Goal: Information Seeking & Learning: Learn about a topic

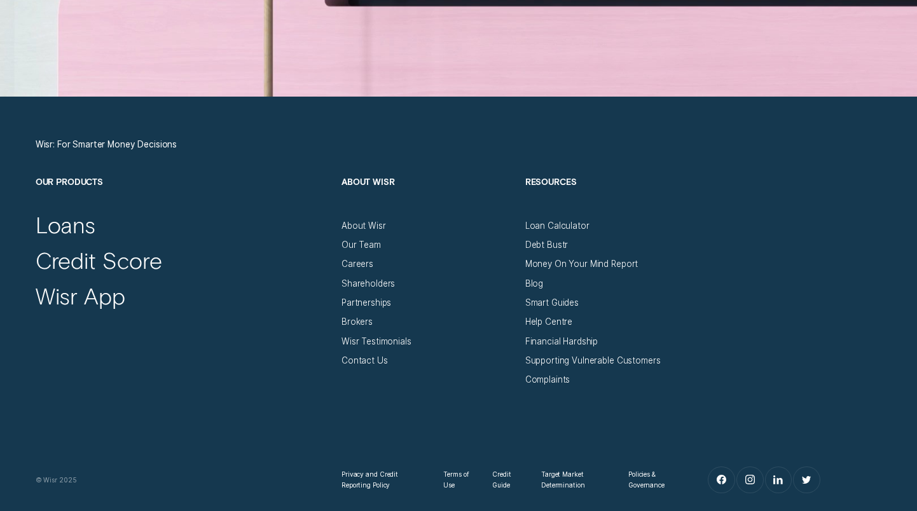
scroll to position [4088, 0]
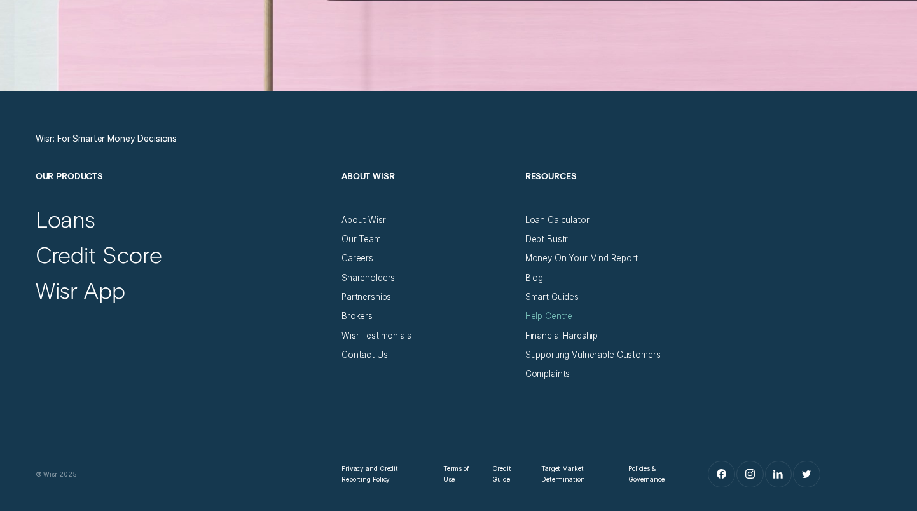
click at [544, 314] on div "Help Centre" at bounding box center [549, 316] width 48 height 11
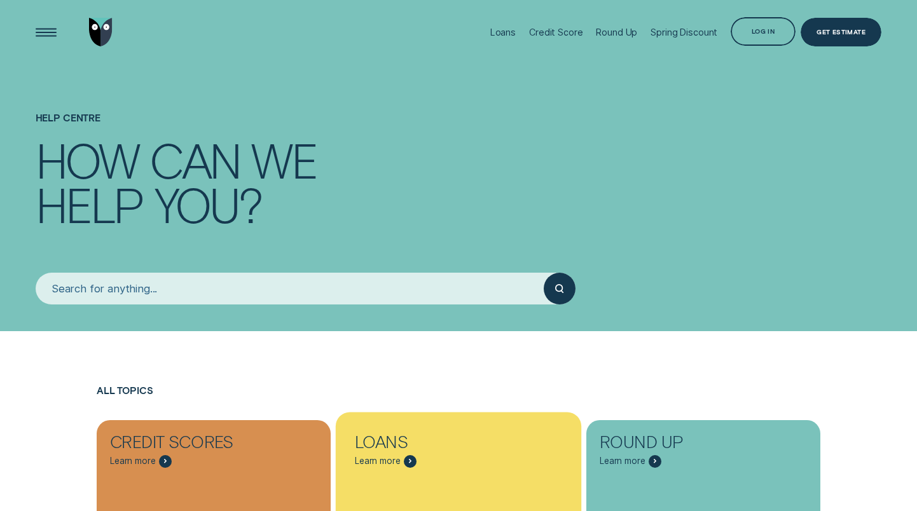
click at [464, 464] on div "Loans Learn more" at bounding box center [459, 445] width 234 height 48
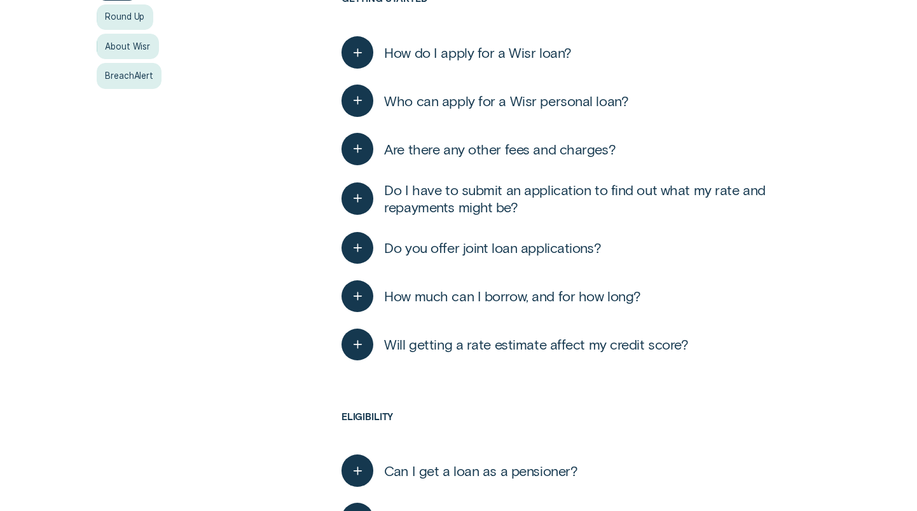
scroll to position [384, 0]
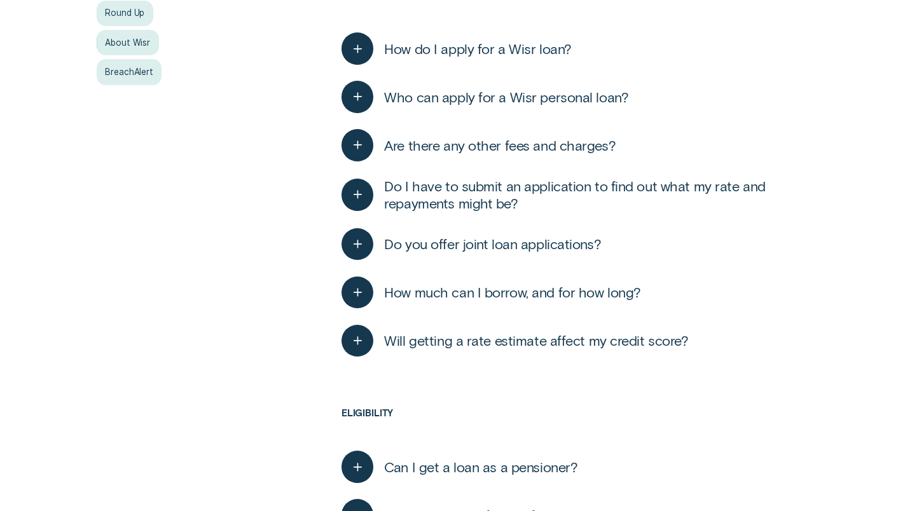
click at [613, 92] on span "Who can apply for a Wisr personal loan?" at bounding box center [506, 96] width 244 height 17
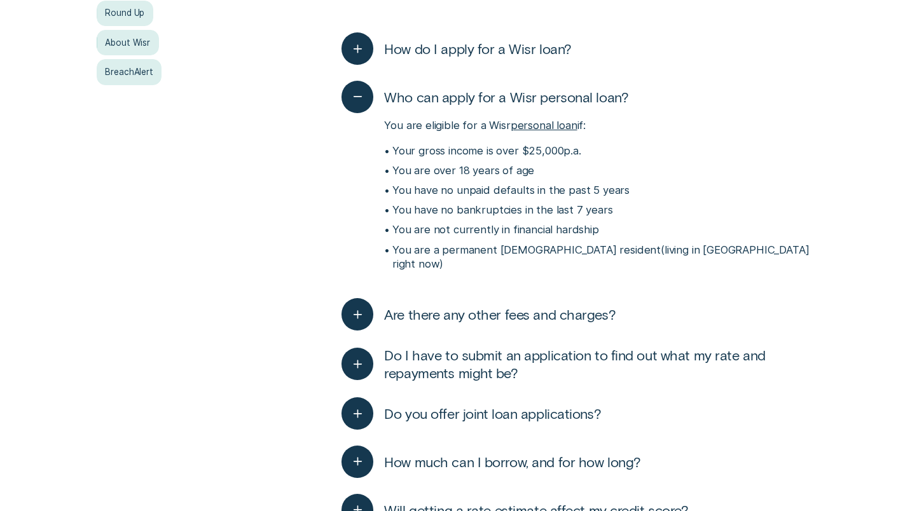
click at [597, 306] on span "Are there any other fees and charges?" at bounding box center [500, 314] width 232 height 17
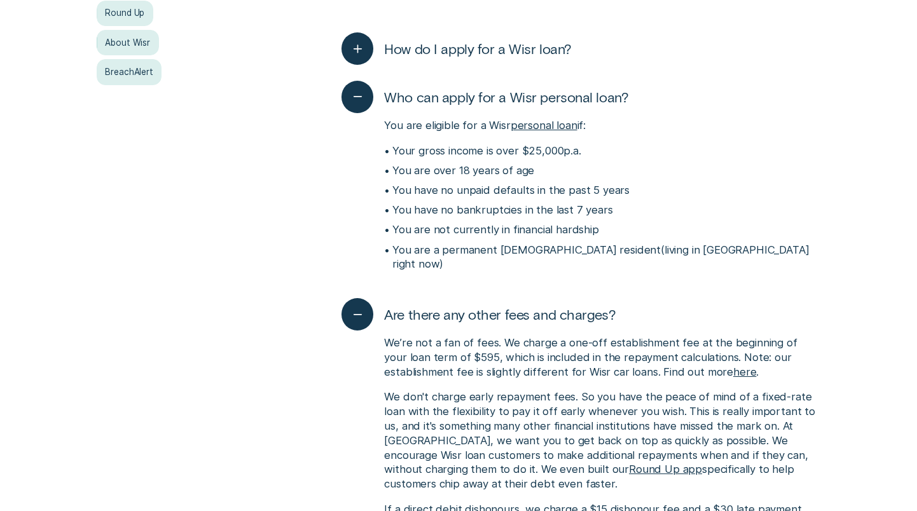
click at [599, 306] on span "Are there any other fees and charges?" at bounding box center [500, 314] width 232 height 17
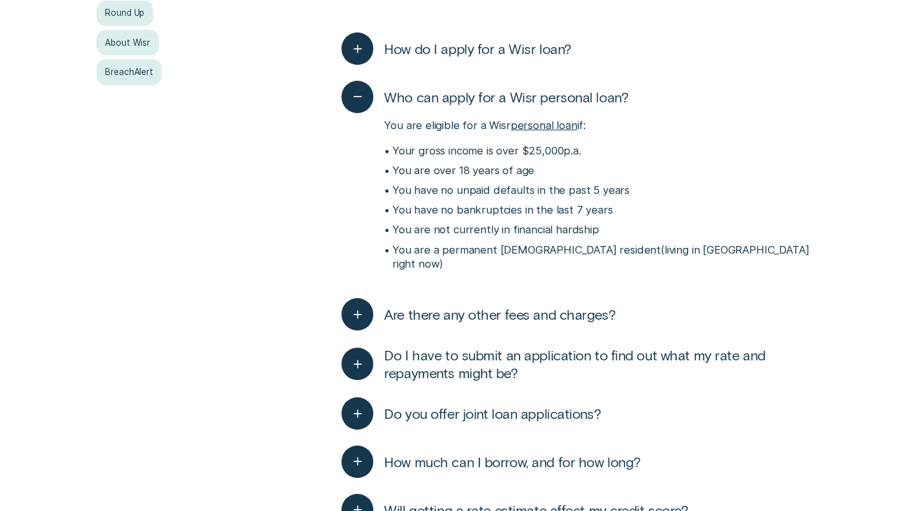
click at [596, 347] on span "Do I have to submit an application to find out what my rate and repayments migh…" at bounding box center [602, 364] width 436 height 35
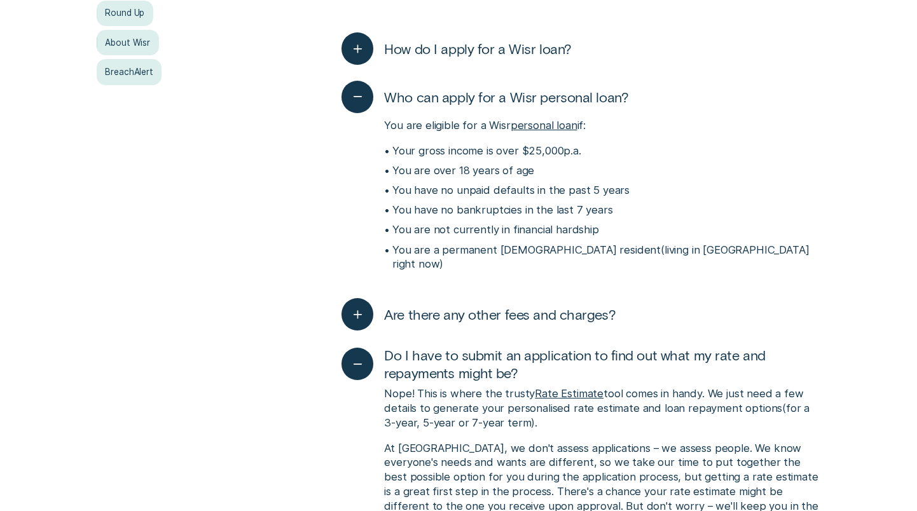
click at [596, 347] on span "Do I have to submit an application to find out what my rate and repayments migh…" at bounding box center [602, 364] width 436 height 35
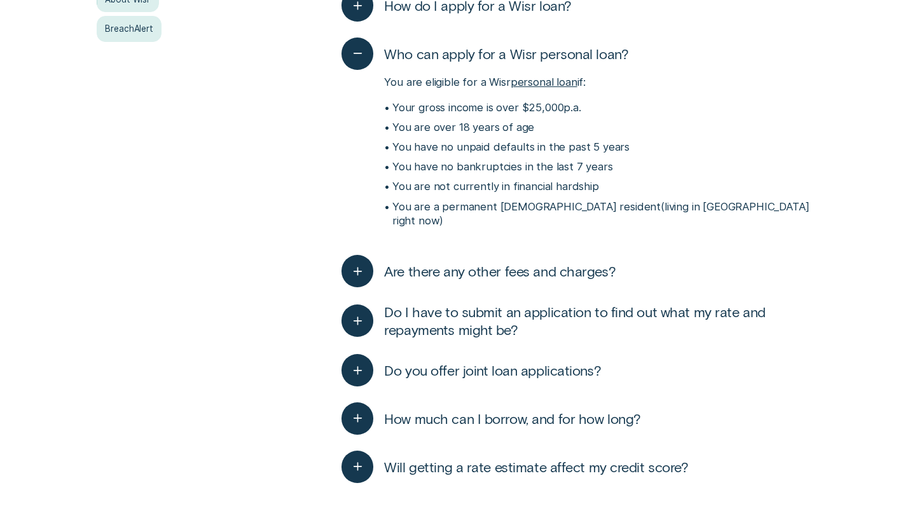
scroll to position [442, 0]
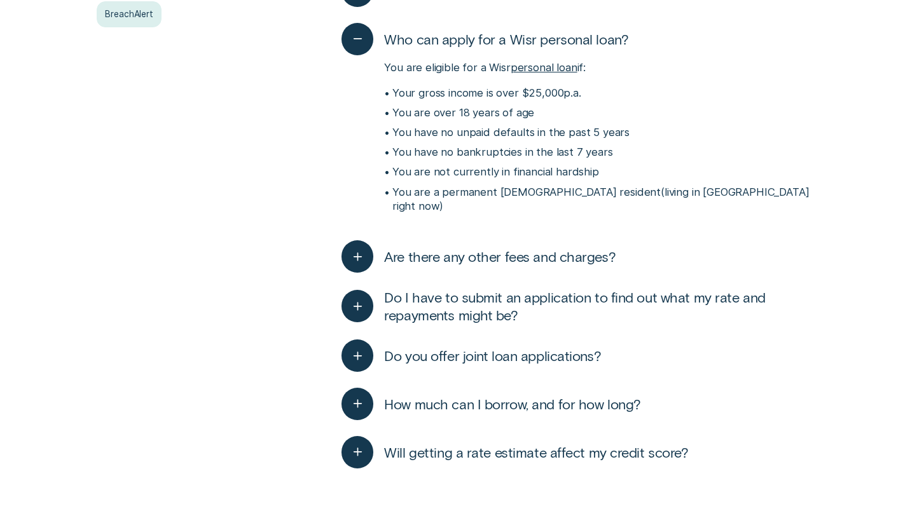
click at [596, 347] on span "Do you offer joint loan applications?" at bounding box center [492, 355] width 217 height 17
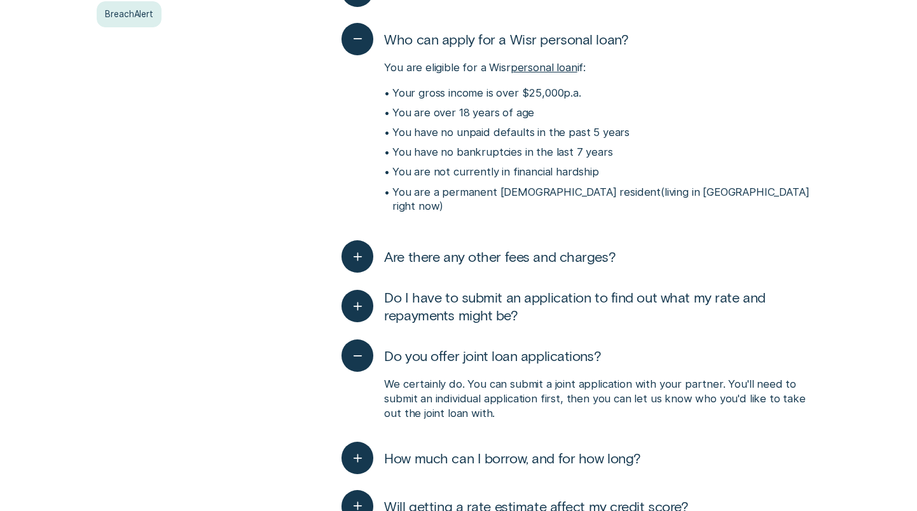
click at [596, 347] on span "Do you offer joint loan applications?" at bounding box center [492, 355] width 217 height 17
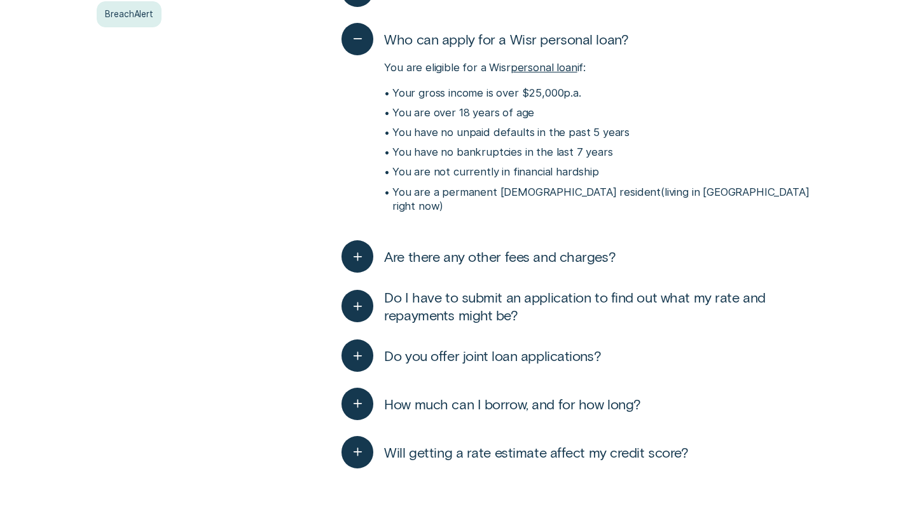
click at [595, 388] on button "How much can I borrow, and for how long?" at bounding box center [492, 404] width 300 height 32
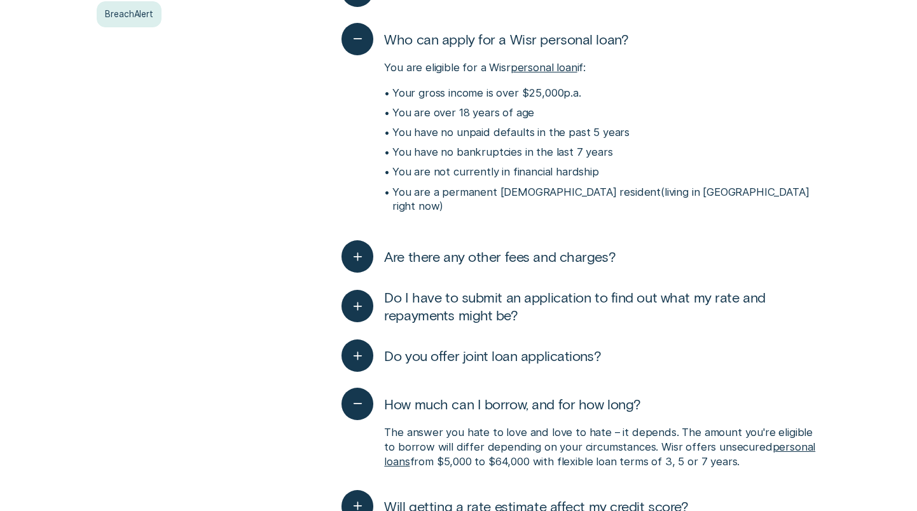
click at [595, 388] on button "How much can I borrow, and for how long?" at bounding box center [492, 404] width 300 height 32
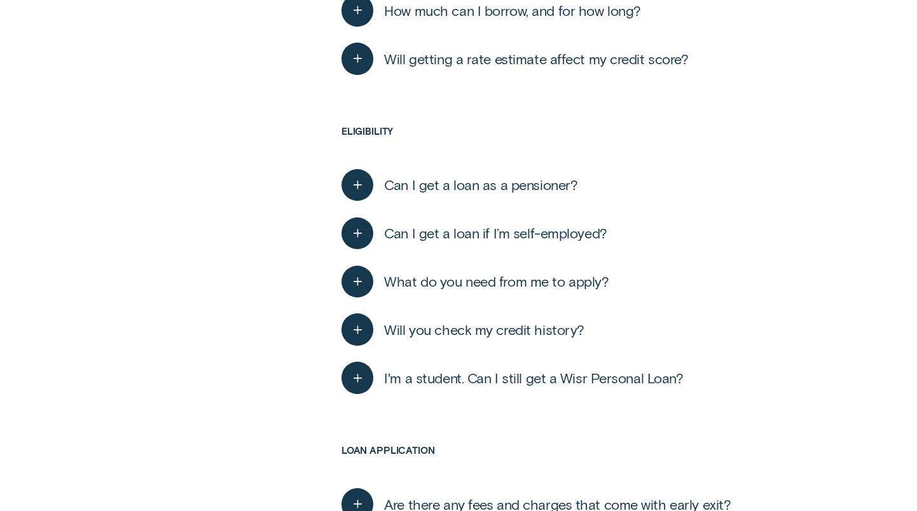
scroll to position [840, 0]
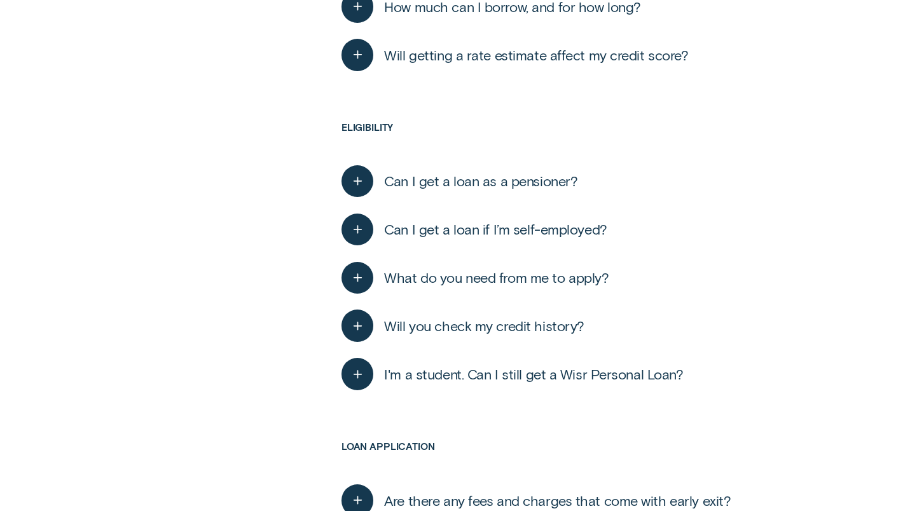
click at [618, 270] on div "What do you need from me to apply? Depending on the lender, there are certain d…" at bounding box center [581, 278] width 479 height 48
click at [606, 269] on span "What do you need from me to apply?" at bounding box center [496, 277] width 225 height 17
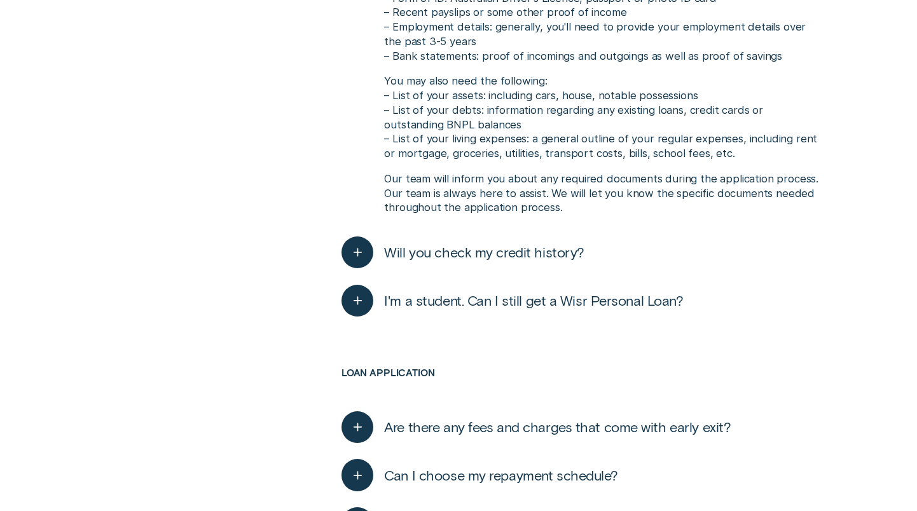
scroll to position [1276, 0]
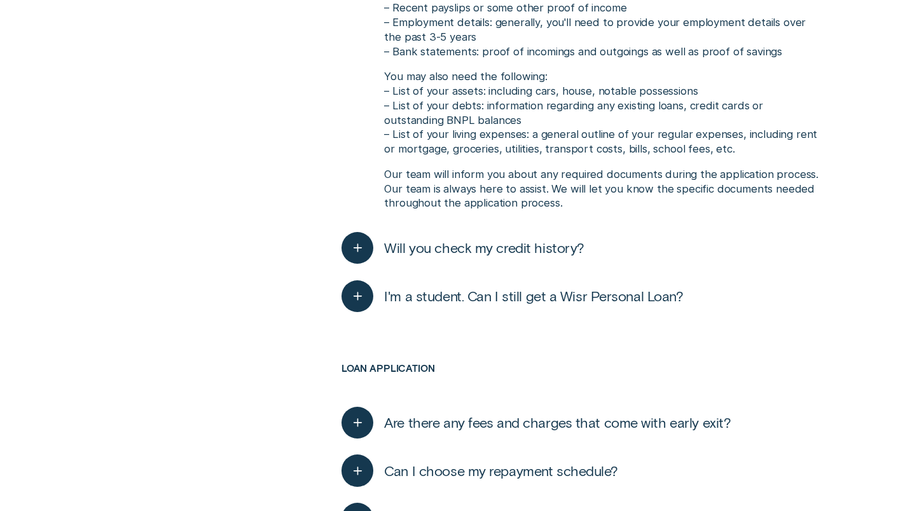
click at [670, 288] on span "I'm a student. Can I still get a Wisr Personal Loan?" at bounding box center [533, 296] width 299 height 17
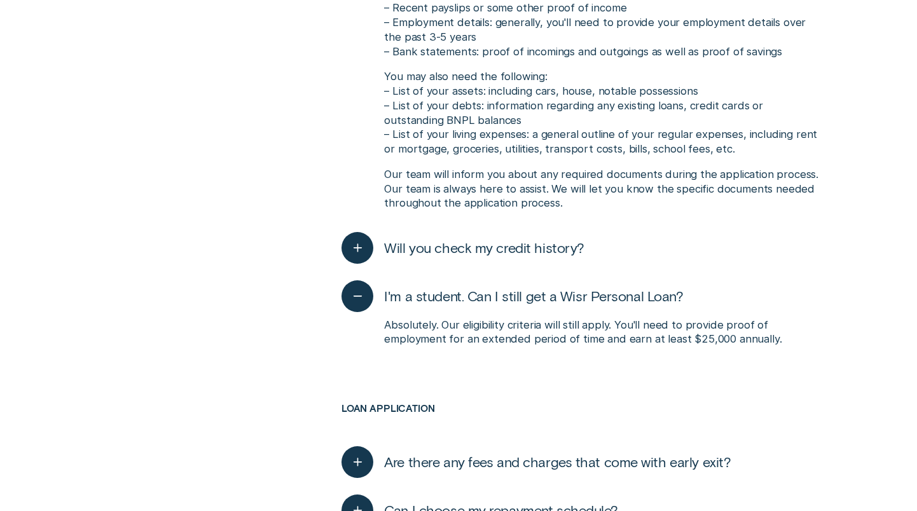
click at [613, 246] on div "Will you check my credit history? We do! Pulling your credit scores is just one…" at bounding box center [581, 248] width 479 height 48
click at [546, 239] on span "Will you check my credit history?" at bounding box center [484, 247] width 200 height 17
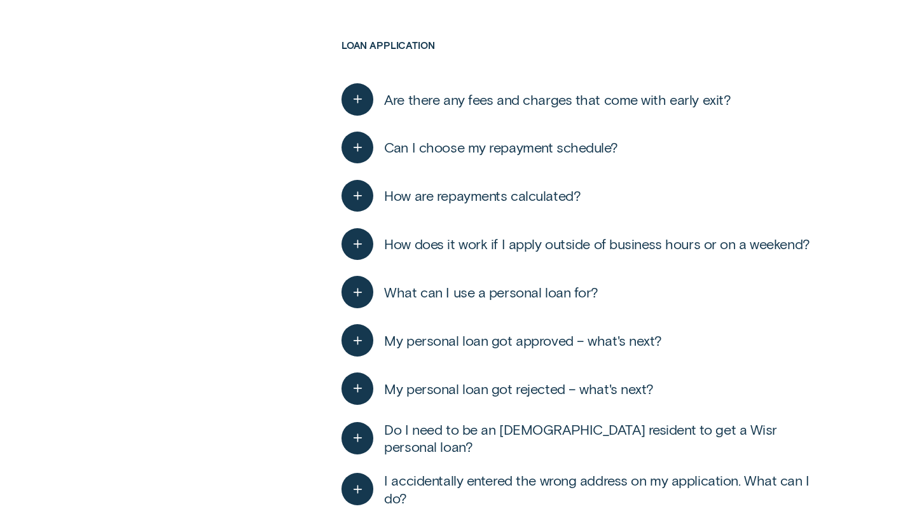
scroll to position [1706, 0]
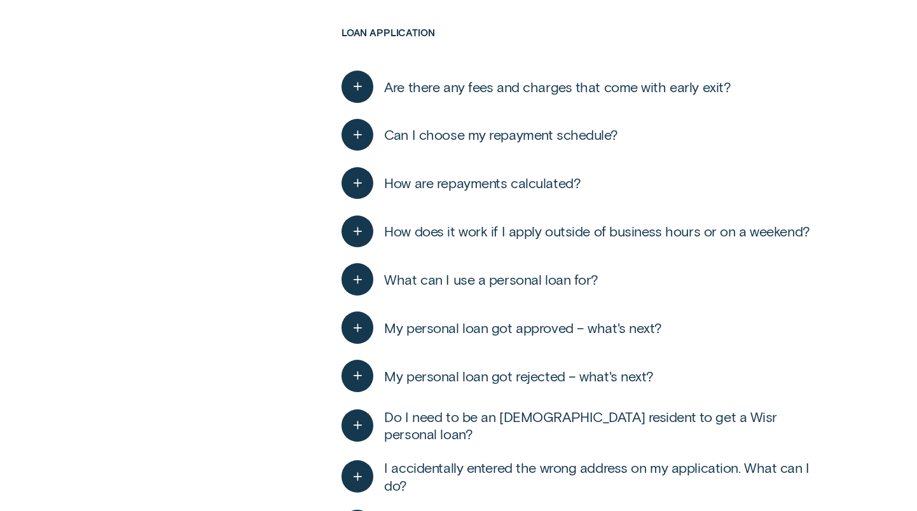
click at [643, 257] on div "What can I use a personal loan for? It's called a personal loan for a reason! W…" at bounding box center [581, 280] width 479 height 48
click at [638, 261] on div "What can I use a personal loan for? It's called a personal loan for a reason! W…" at bounding box center [581, 280] width 479 height 48
drag, startPoint x: 612, startPoint y: 272, endPoint x: 592, endPoint y: 270, distance: 20.4
click at [611, 272] on div "What can I use a personal loan for? It's called a personal loan for a reason! W…" at bounding box center [581, 280] width 479 height 48
click at [583, 271] on span "What can I use a personal loan for?" at bounding box center [491, 279] width 214 height 17
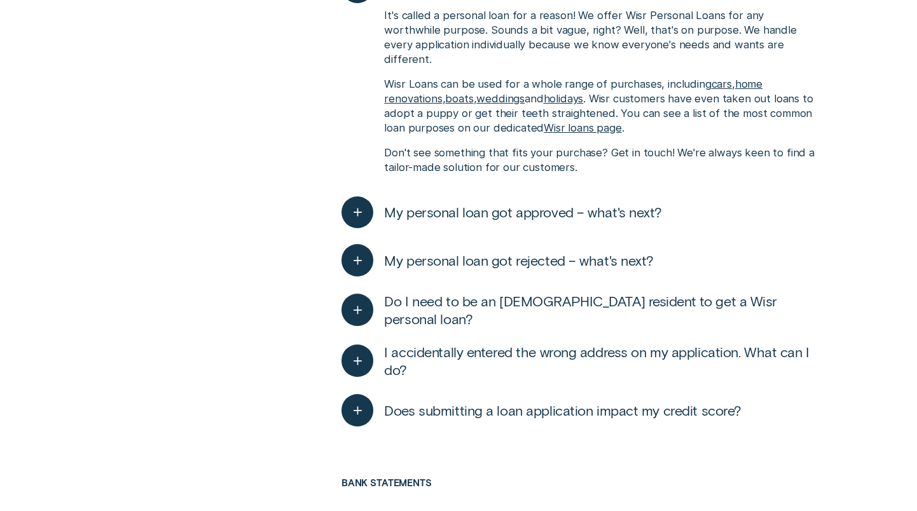
scroll to position [2007, 0]
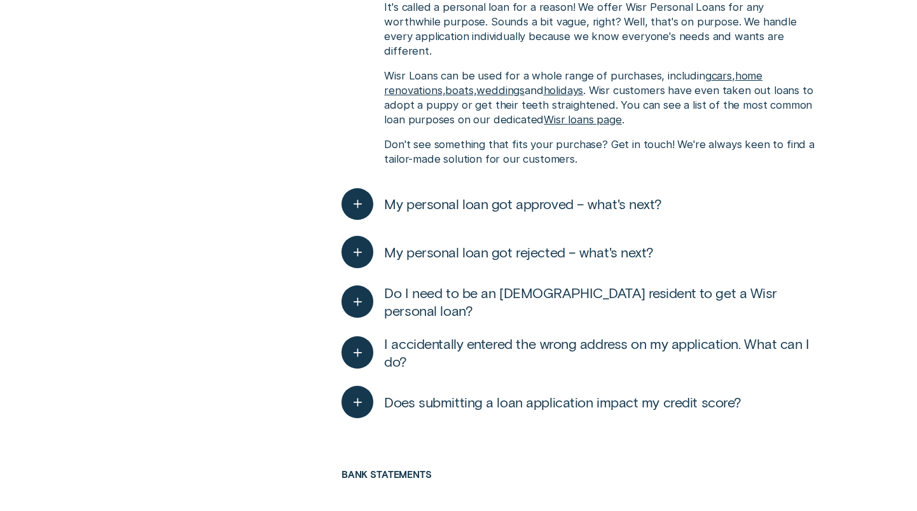
click at [618, 195] on span "My personal loan got approved – what's next?" at bounding box center [523, 203] width 278 height 17
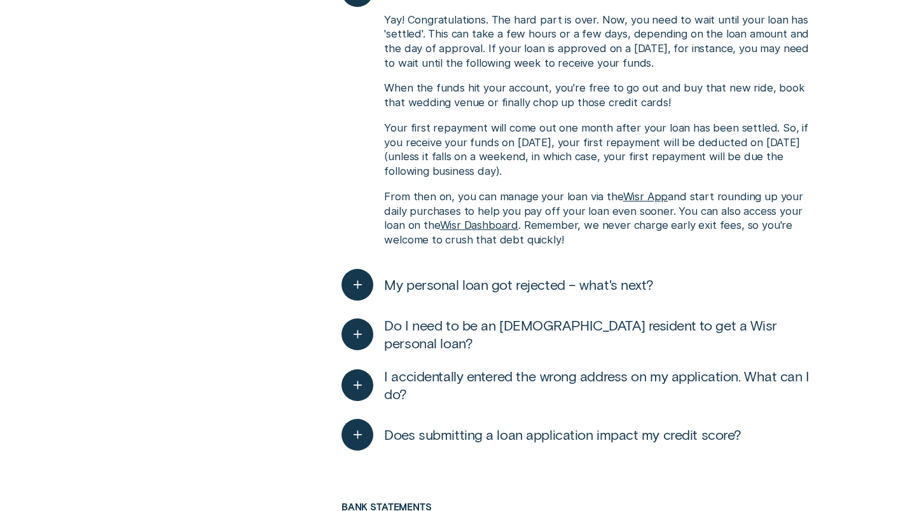
scroll to position [2224, 0]
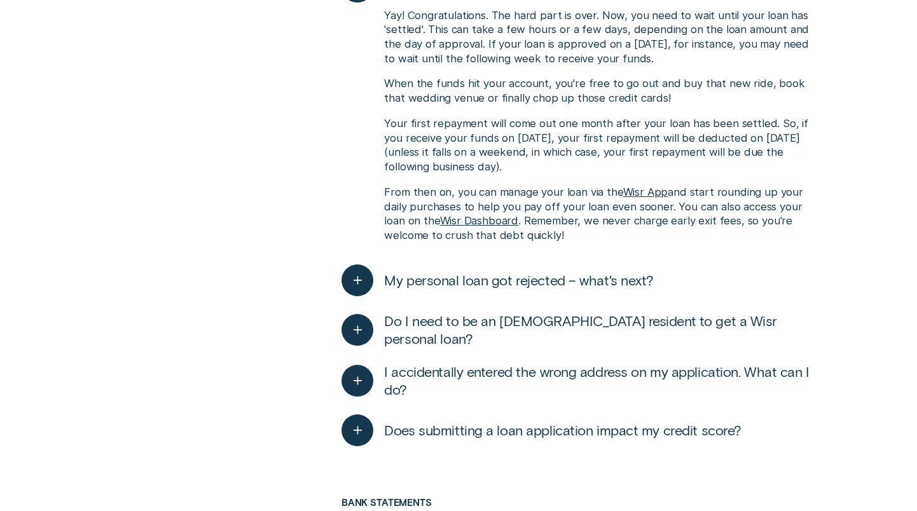
click at [677, 256] on div "My personal loan got rejected – what's next? That's a bummer! There could be a …" at bounding box center [581, 280] width 479 height 48
click at [632, 272] on span "My personal loan got rejected – what's next?" at bounding box center [519, 280] width 270 height 17
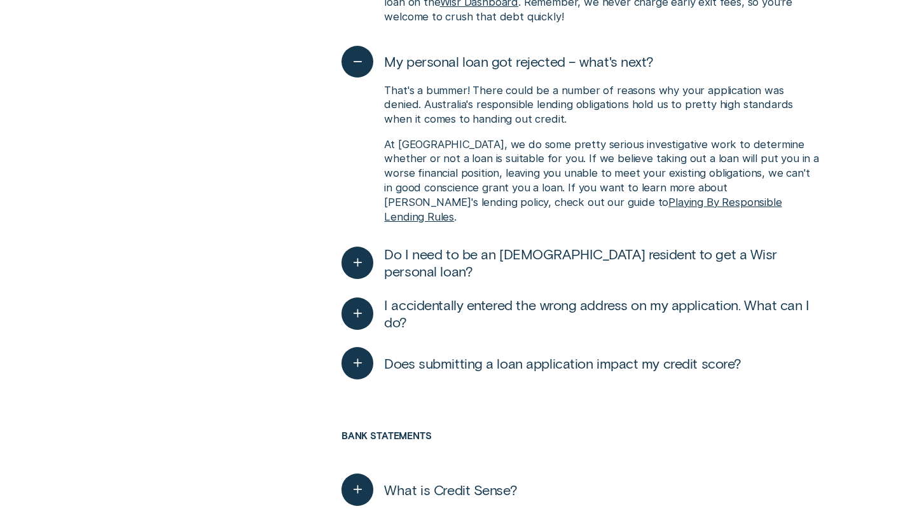
scroll to position [2447, 0]
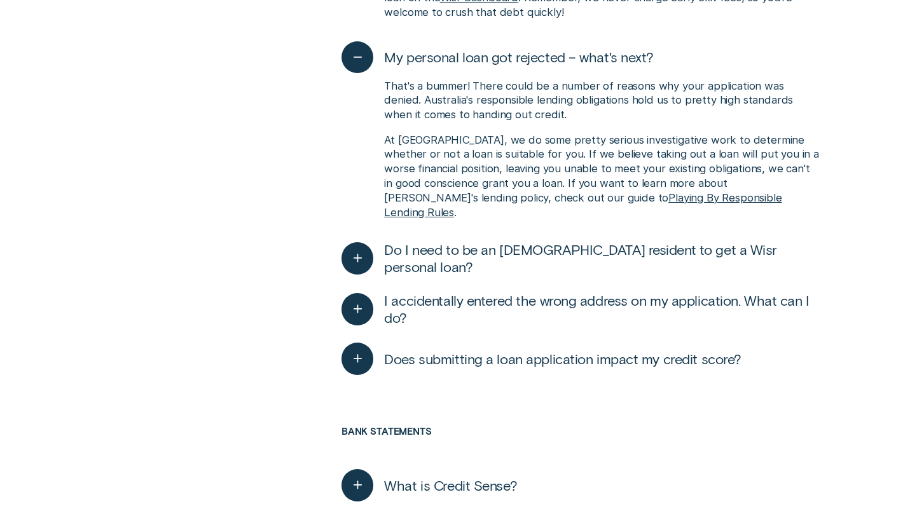
click at [748, 292] on span "I accidentally entered the wrong address on my application. What can I do?" at bounding box center [602, 309] width 436 height 35
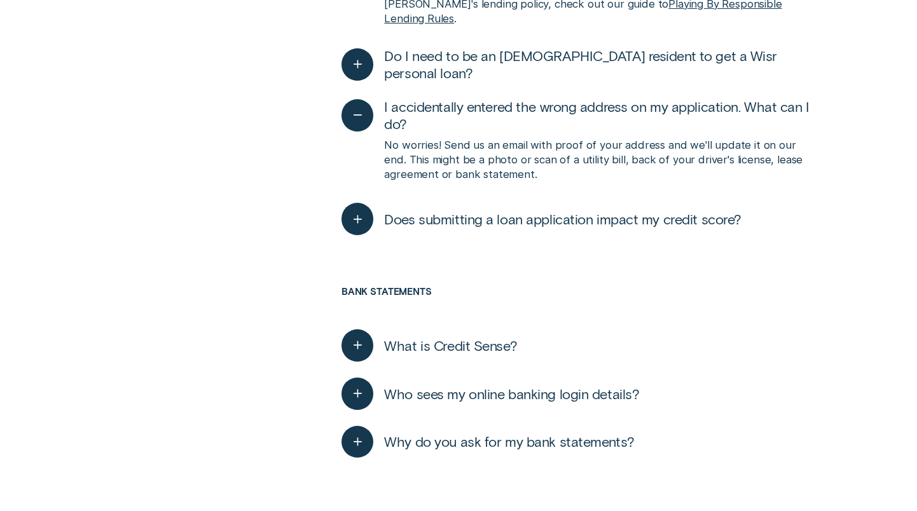
scroll to position [2646, 0]
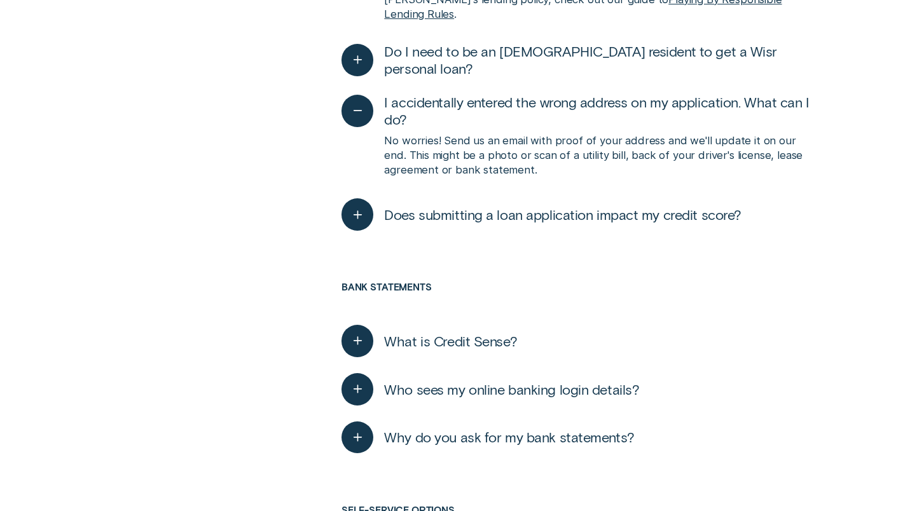
click at [602, 206] on span "Does submitting a loan application impact my credit score?" at bounding box center [563, 214] width 358 height 17
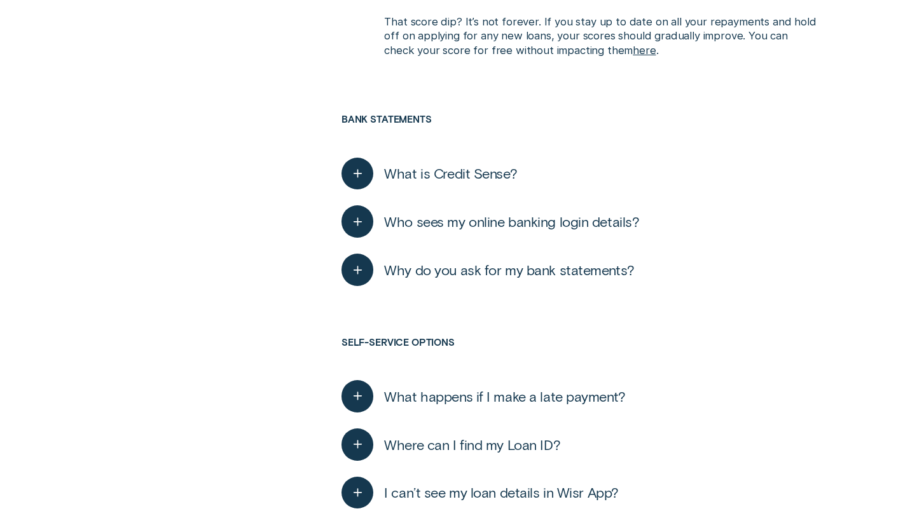
scroll to position [3058, 0]
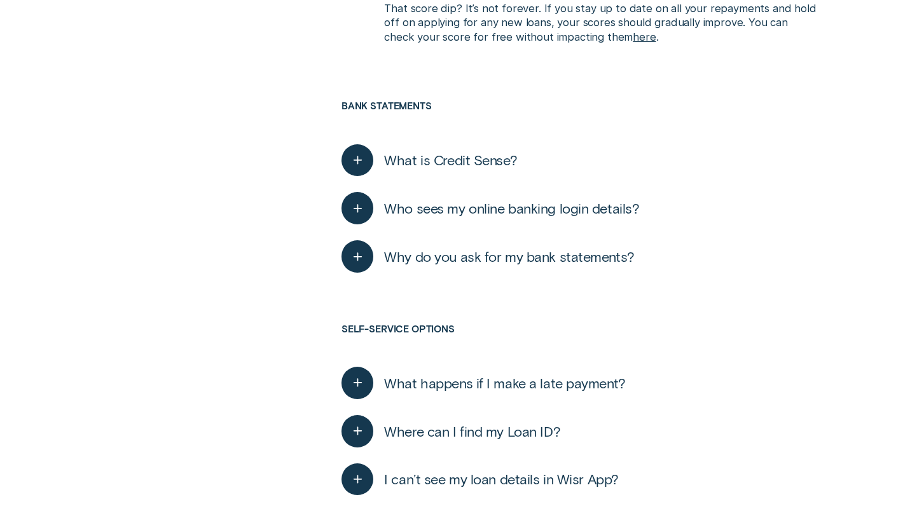
click at [508, 151] on span "What is Credit Sense?" at bounding box center [450, 159] width 133 height 17
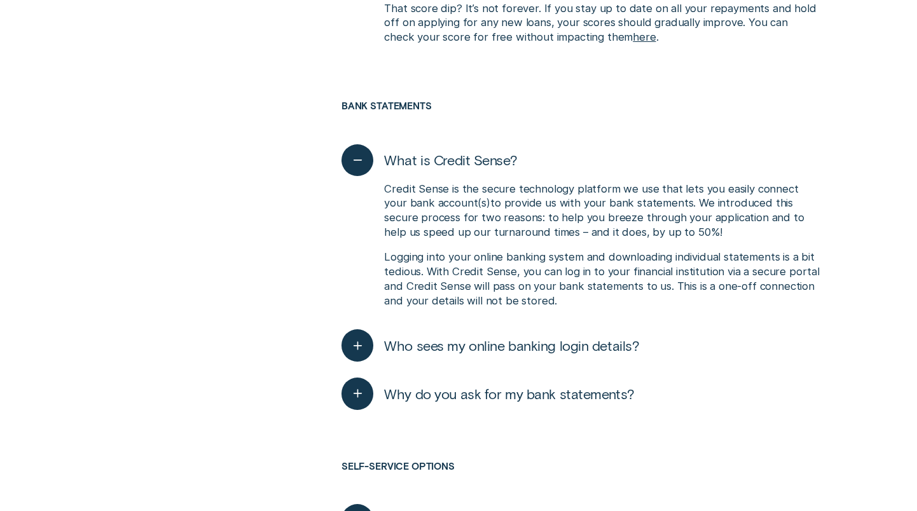
click at [613, 337] on span "Who sees my online banking login details?" at bounding box center [511, 345] width 255 height 17
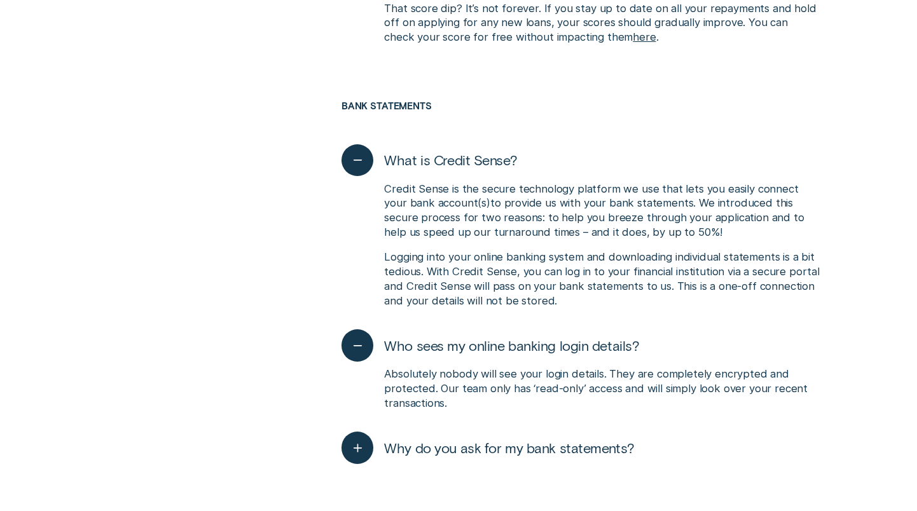
click at [553, 432] on button "Why do you ask for my bank statements?" at bounding box center [488, 448] width 293 height 32
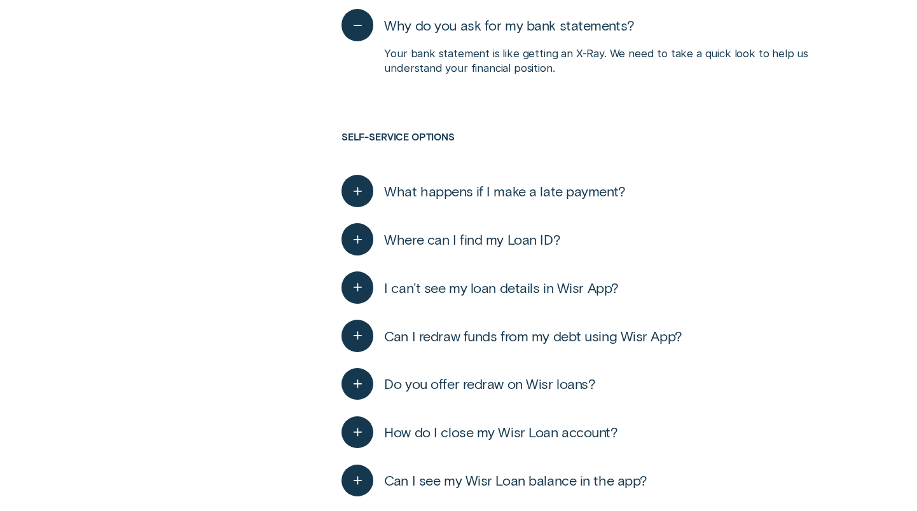
scroll to position [3495, 0]
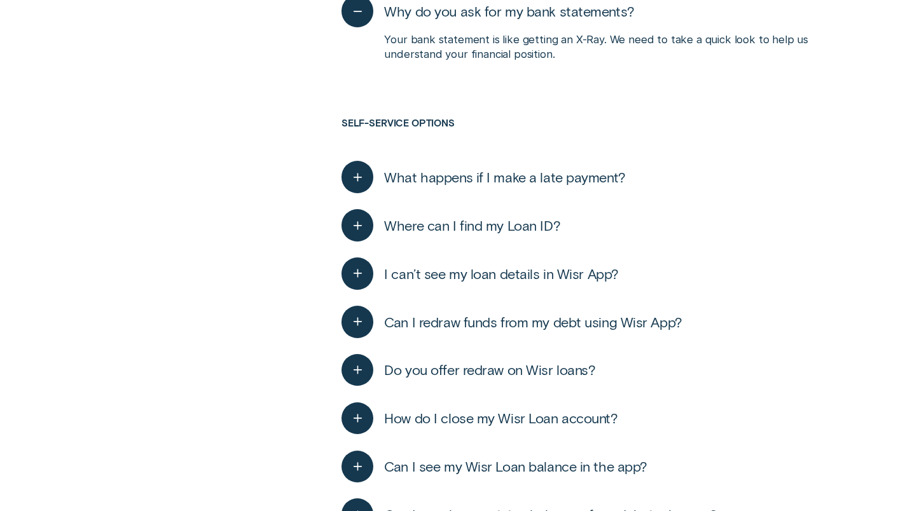
click at [607, 346] on div "Do you offer redraw on Wisr loans? We don't currently offer a redraw facility o…" at bounding box center [581, 370] width 479 height 48
click at [606, 314] on span "Can I redraw funds from my debt using Wisr App?" at bounding box center [533, 322] width 298 height 17
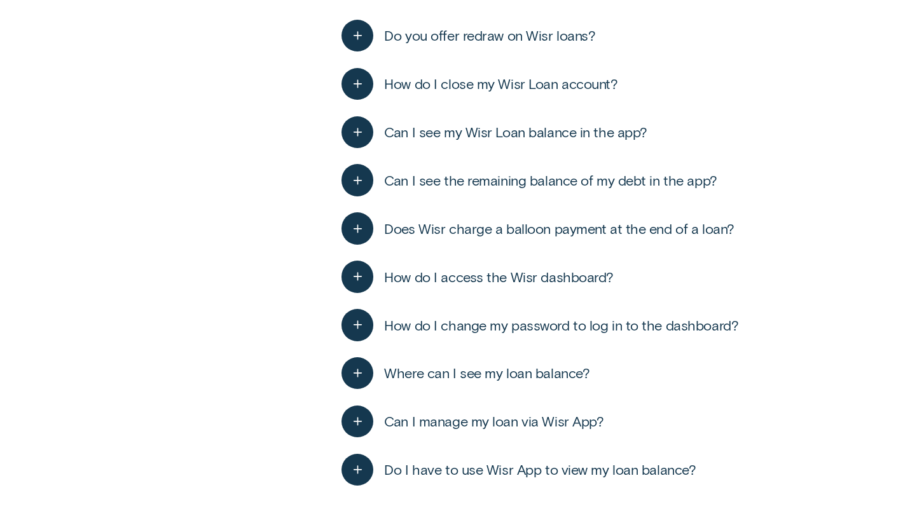
scroll to position [3904, 0]
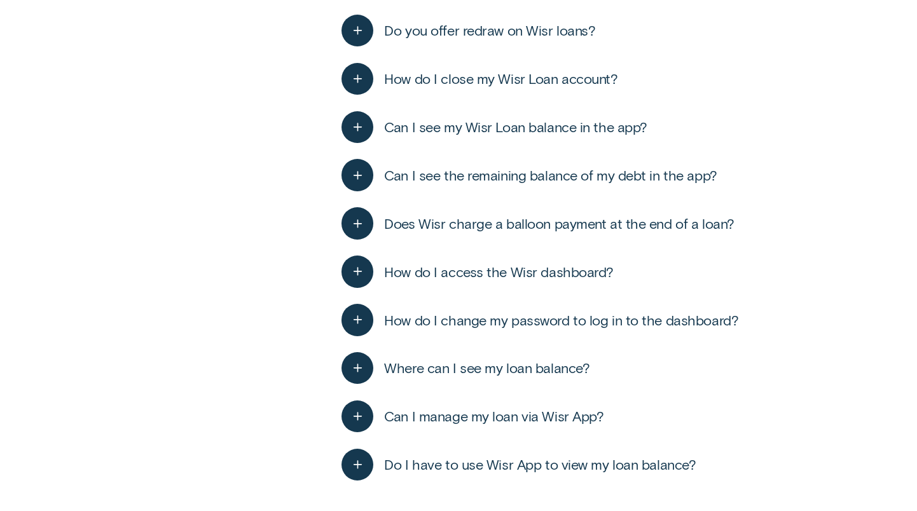
drag, startPoint x: 565, startPoint y: 361, endPoint x: 572, endPoint y: 358, distance: 7.7
click at [565, 408] on span "Can I manage my loan via Wisr App?" at bounding box center [493, 416] width 219 height 17
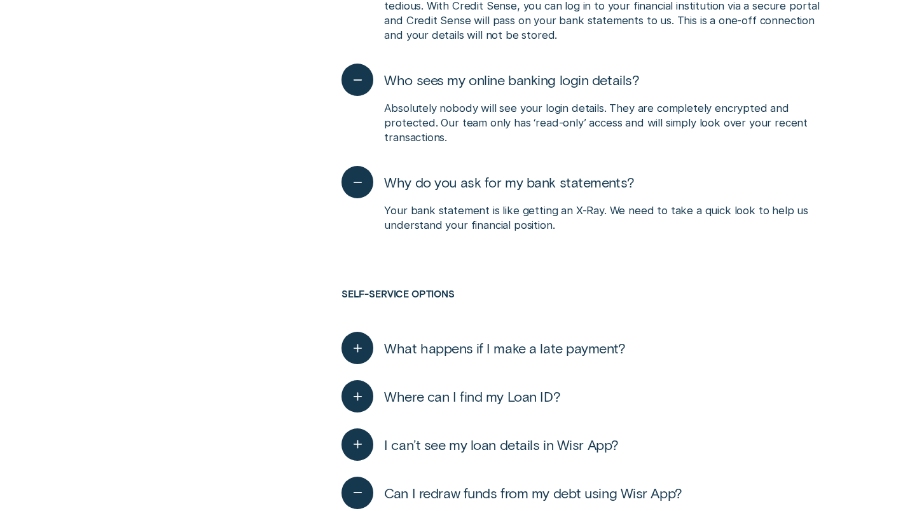
scroll to position [3334, 0]
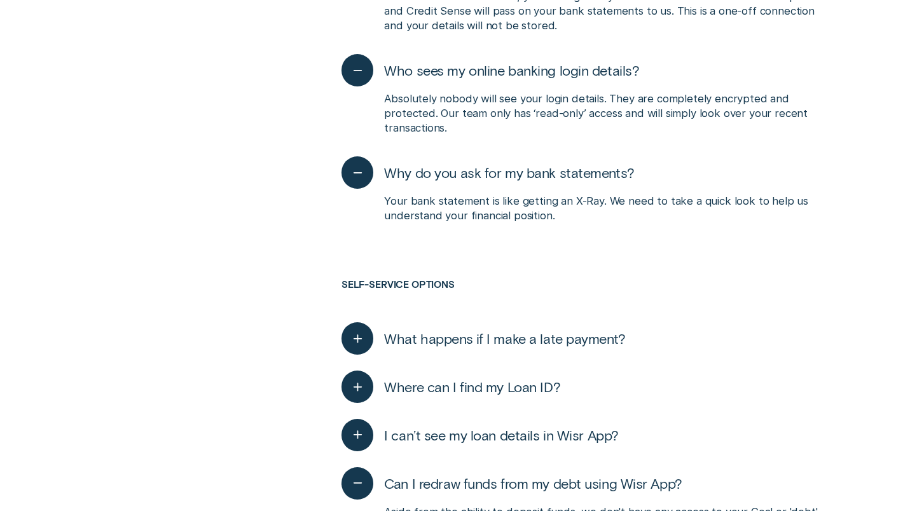
click at [581, 330] on span "What happens if I make a late payment?" at bounding box center [504, 338] width 241 height 17
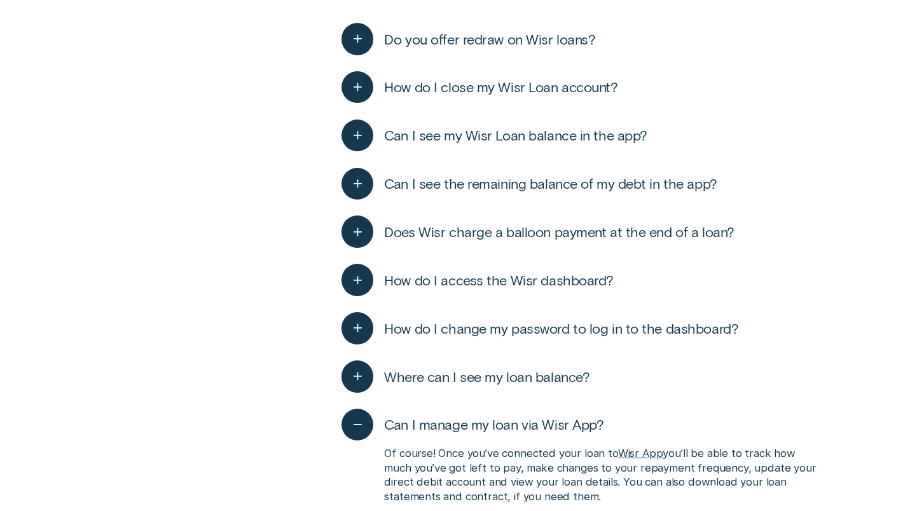
scroll to position [3954, 0]
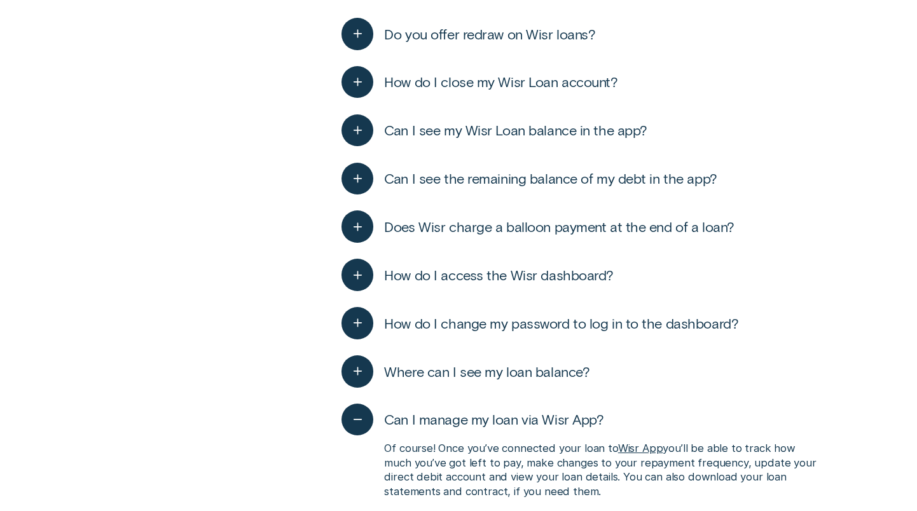
click at [529, 363] on span "Where can I see my loan balance?" at bounding box center [486, 371] width 205 height 17
